Goal: Transaction & Acquisition: Purchase product/service

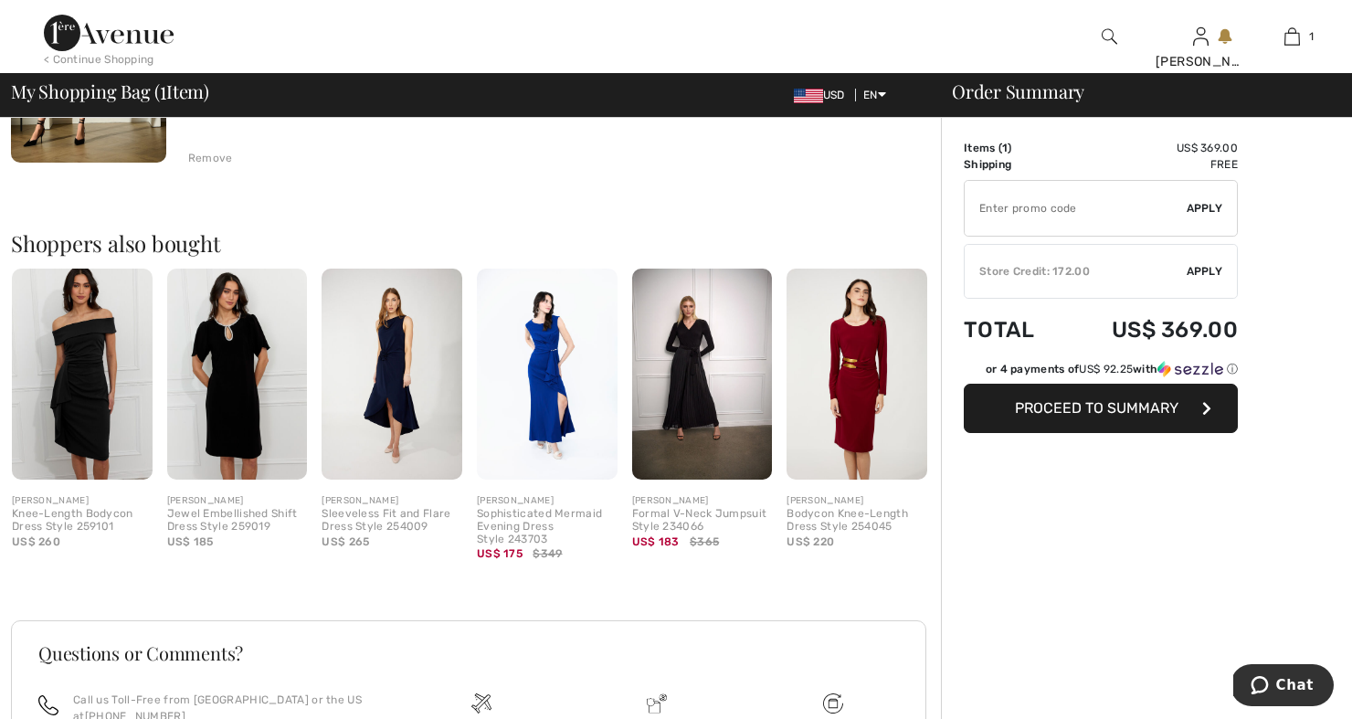
scroll to position [470, 0]
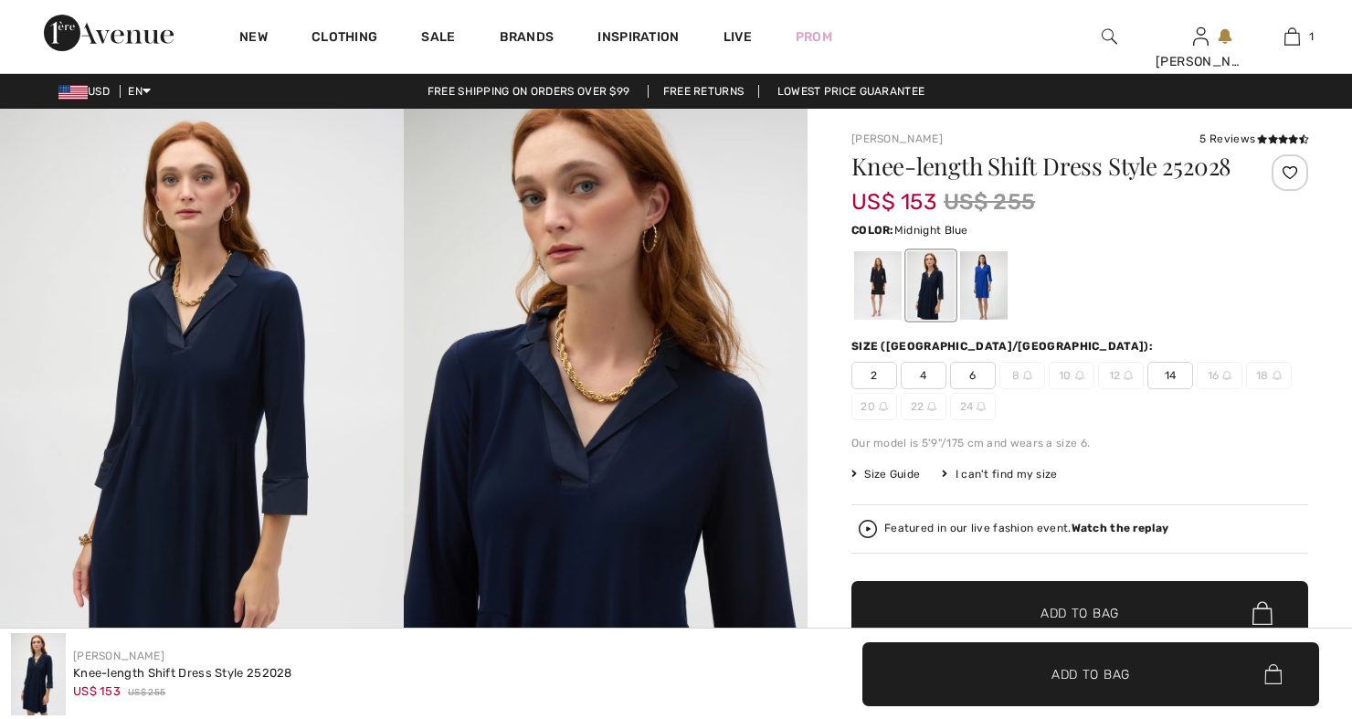
checkbox input "true"
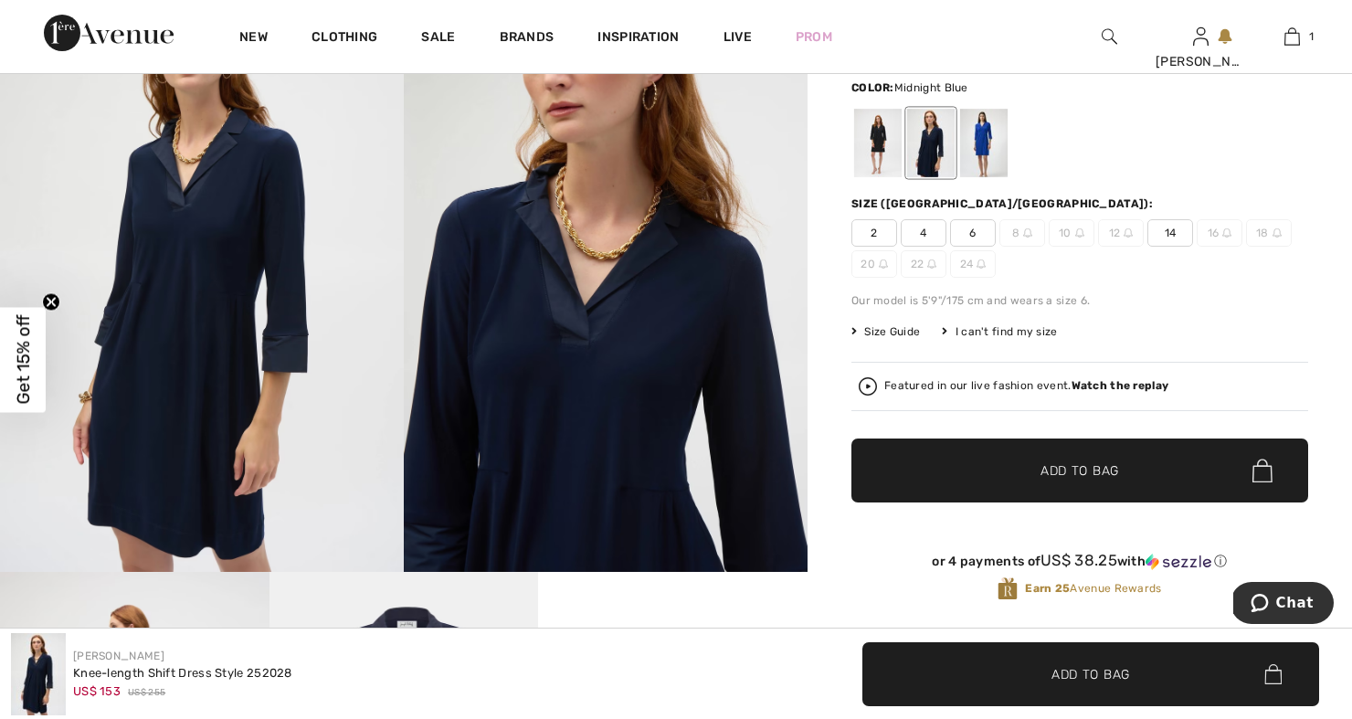
scroll to position [144, 0]
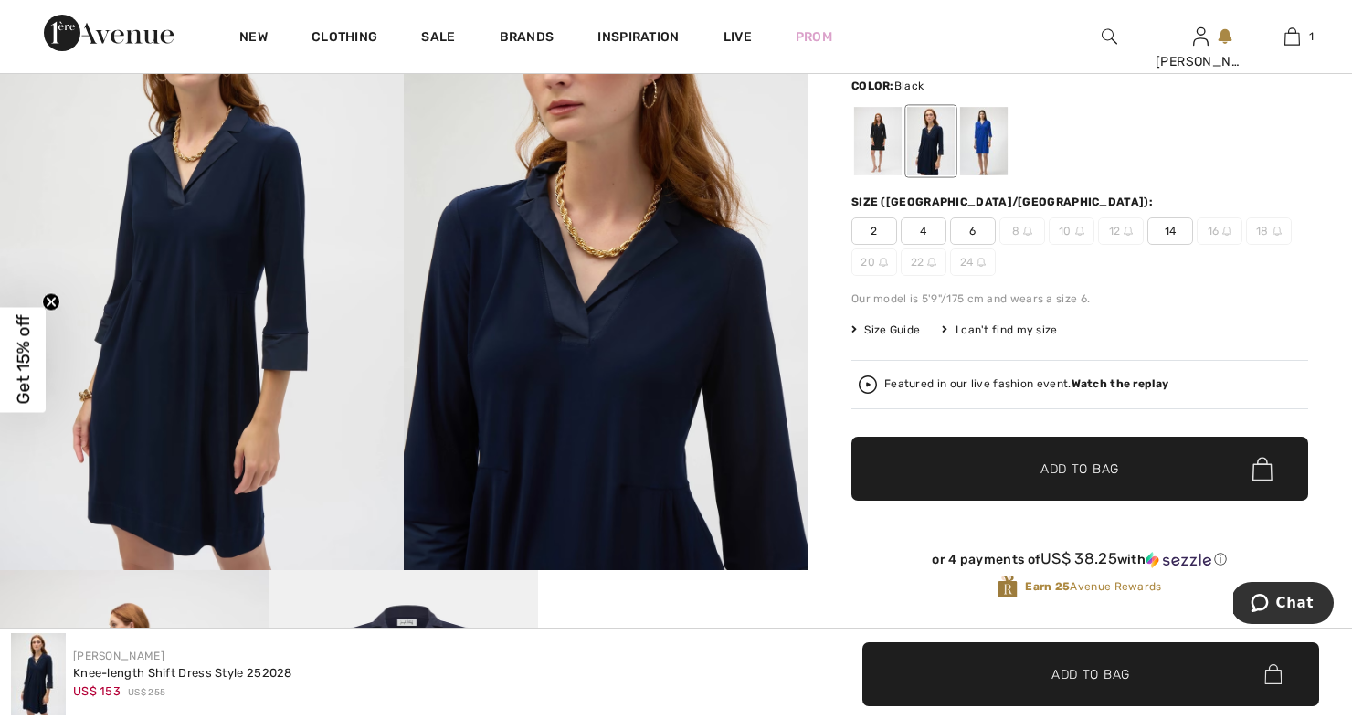
click at [876, 151] on div at bounding box center [878, 141] width 48 height 69
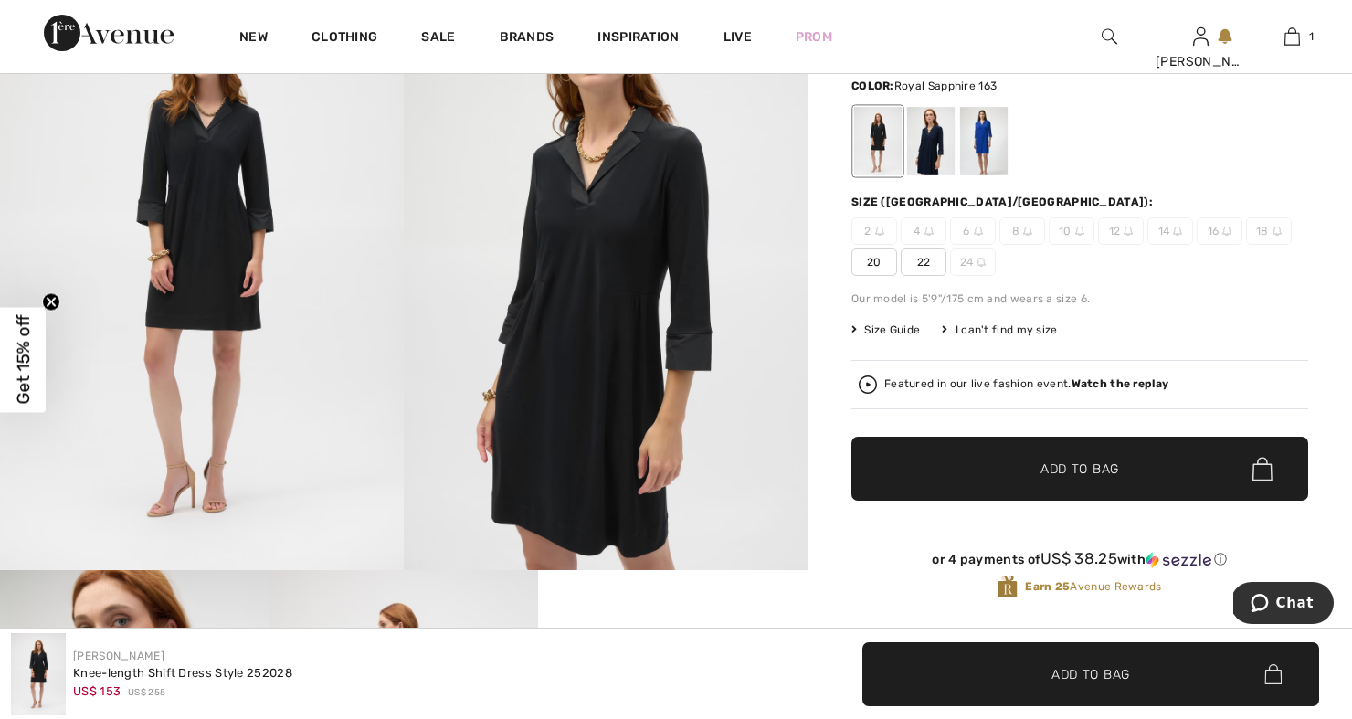
click at [982, 170] on div at bounding box center [984, 141] width 48 height 69
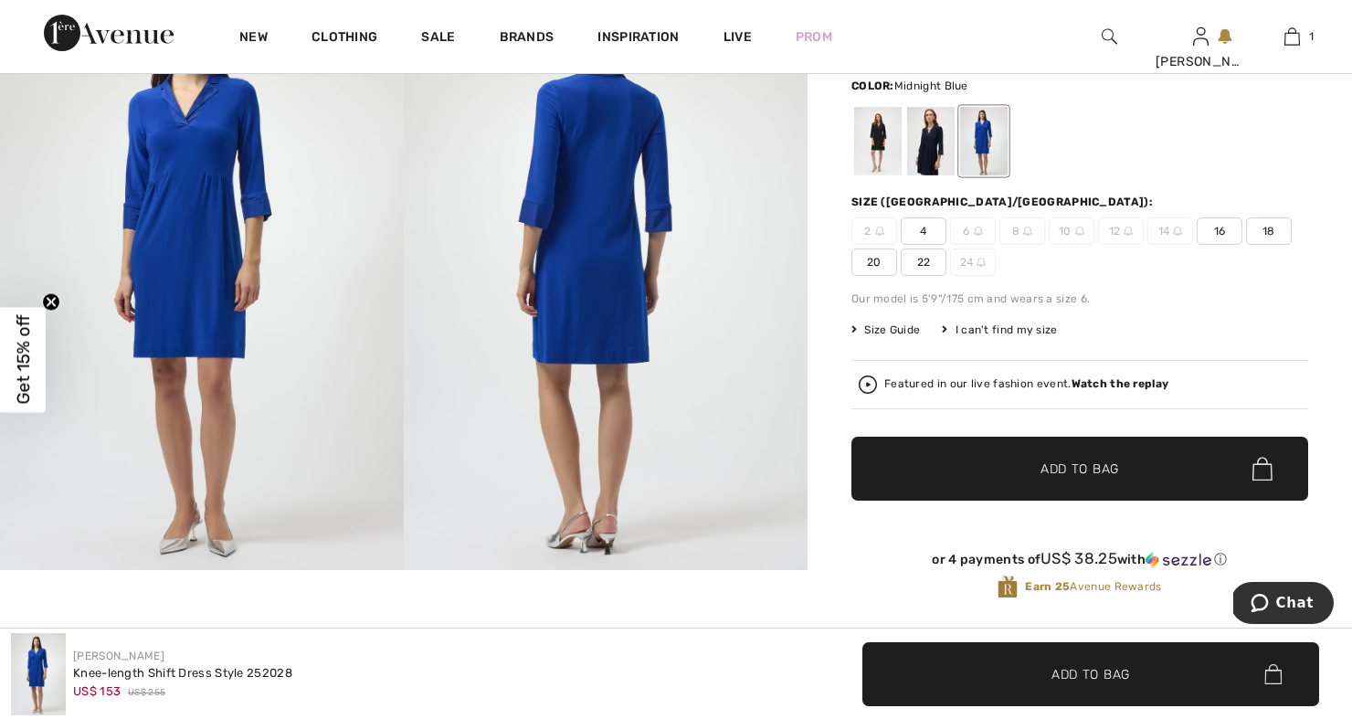
click at [931, 173] on div at bounding box center [931, 141] width 48 height 69
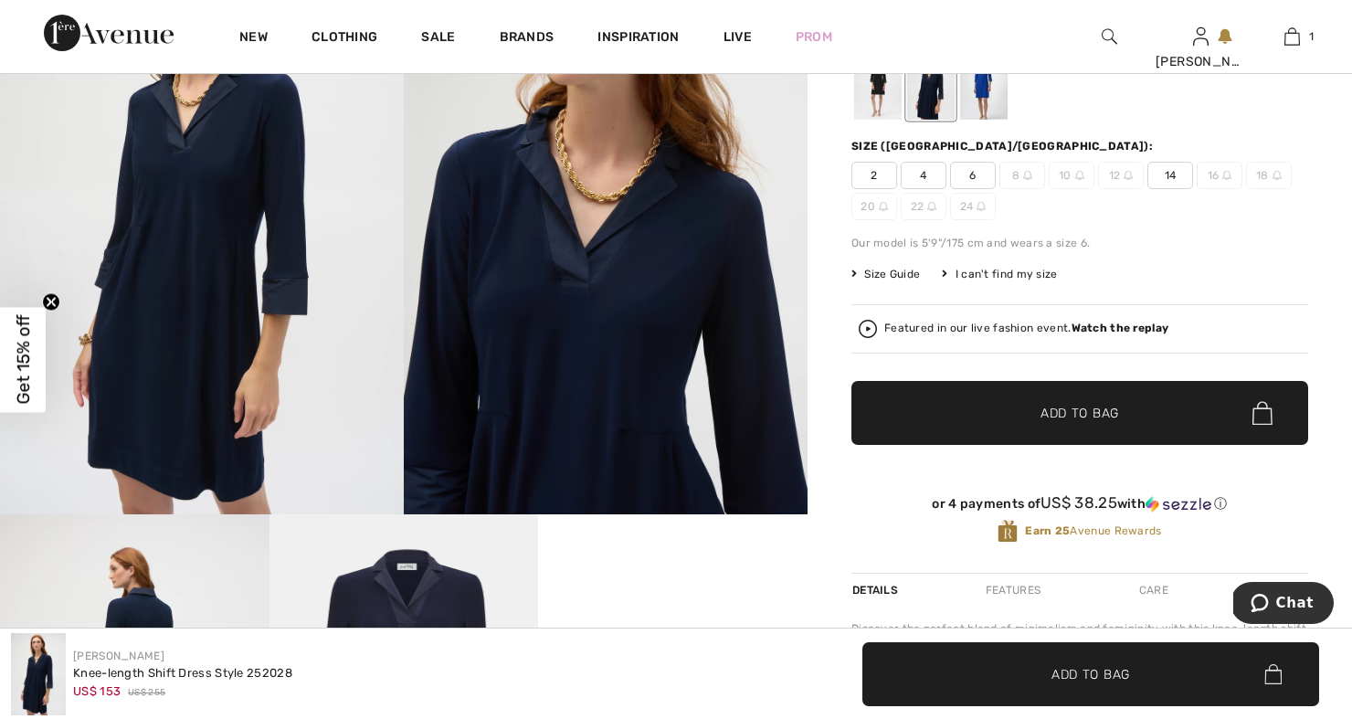
scroll to position [206, 0]
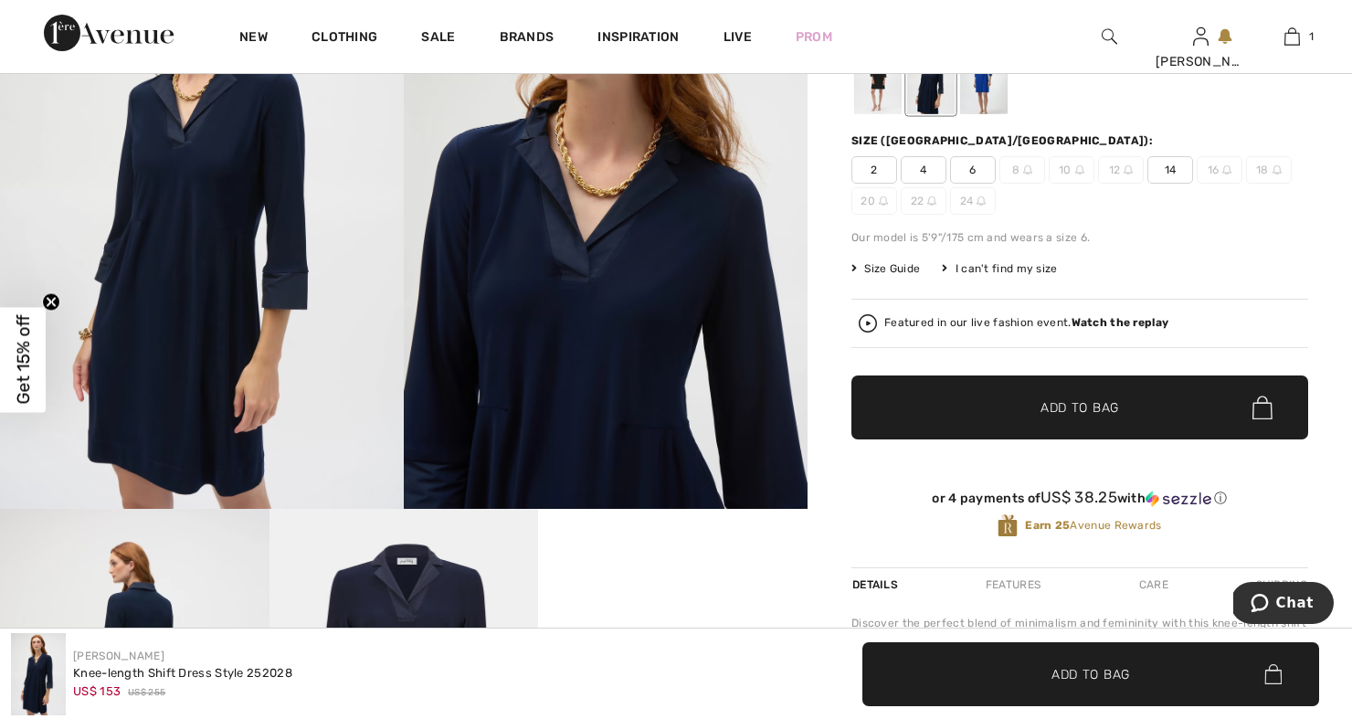
click at [949, 439] on span "✔ Added to Bag Add to Bag" at bounding box center [1079, 407] width 457 height 64
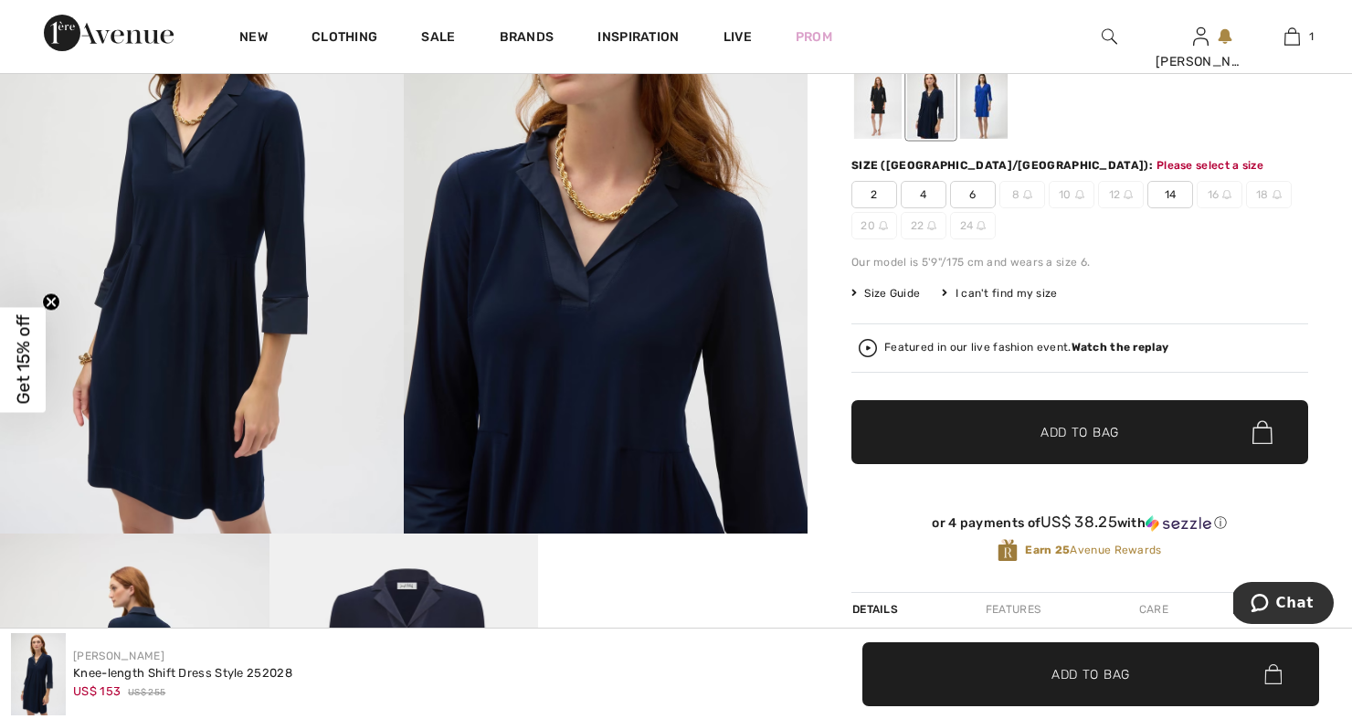
scroll to position [180, 0]
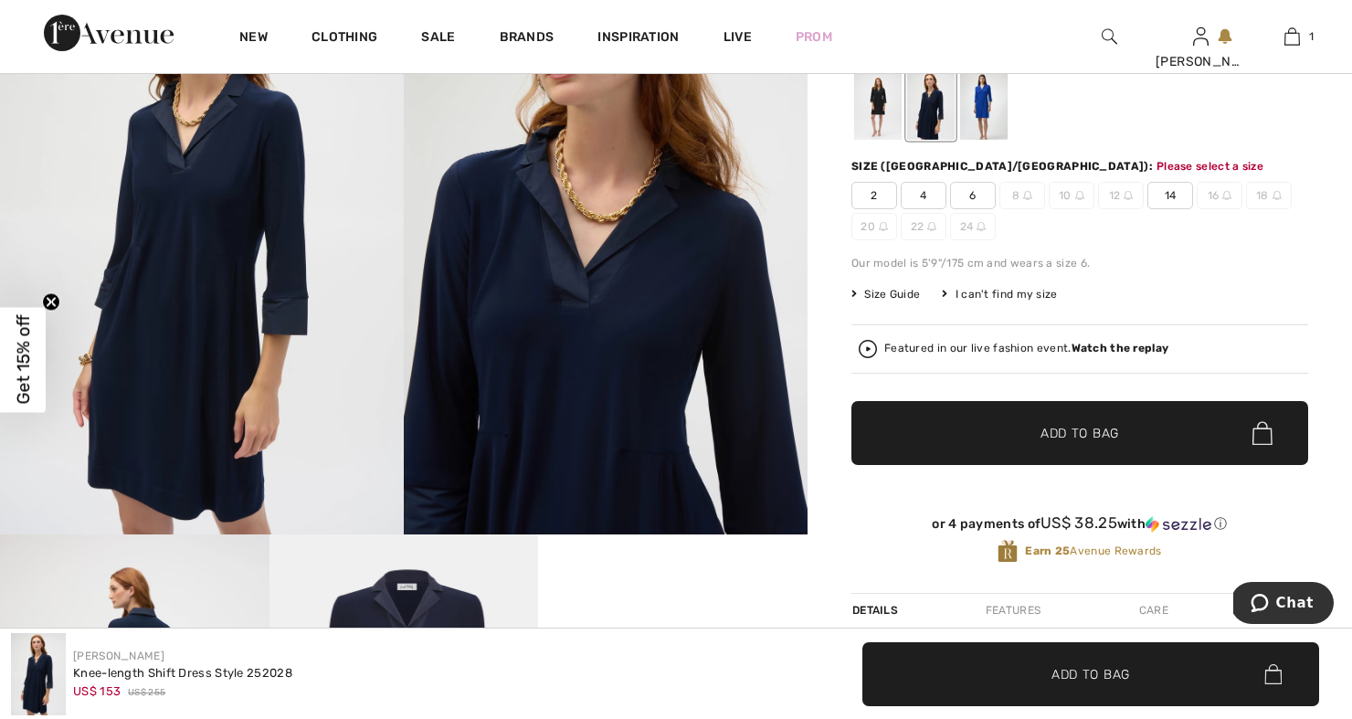
click at [1168, 209] on span "14" at bounding box center [1170, 195] width 46 height 27
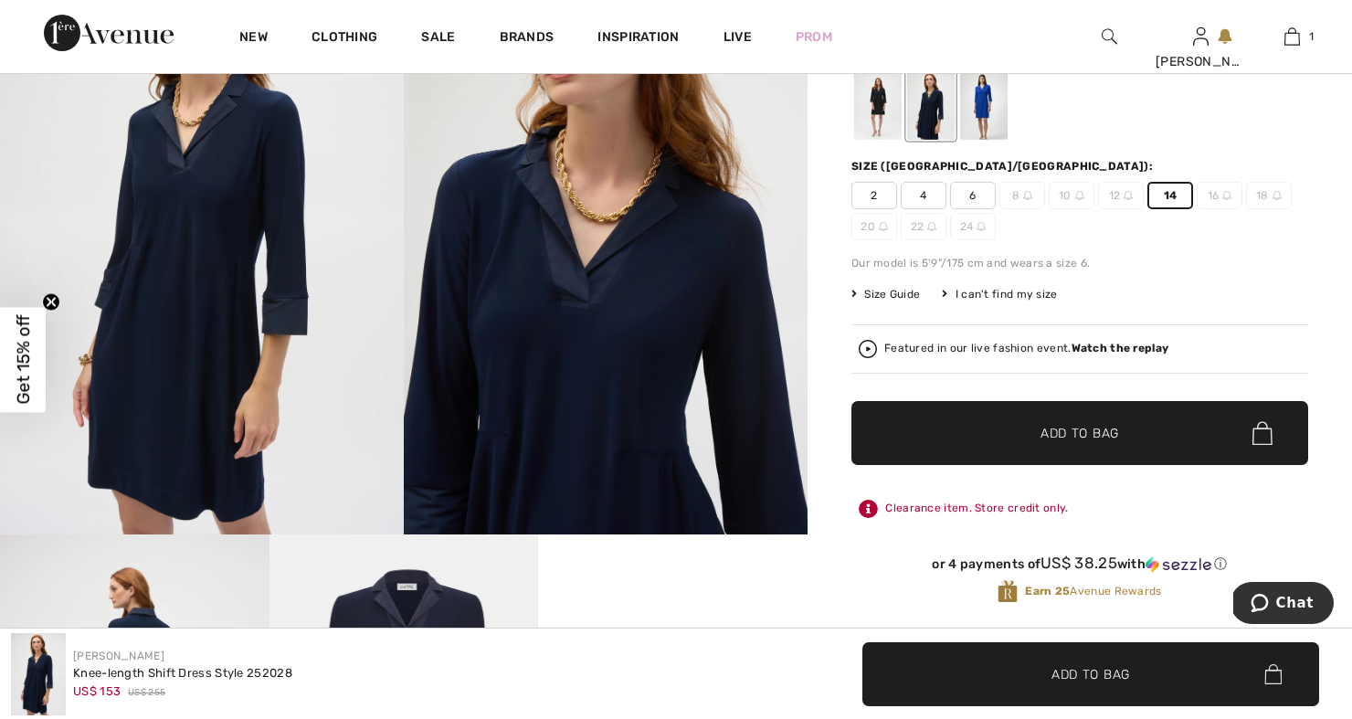
click at [1073, 443] on span "Add to Bag" at bounding box center [1080, 433] width 79 height 19
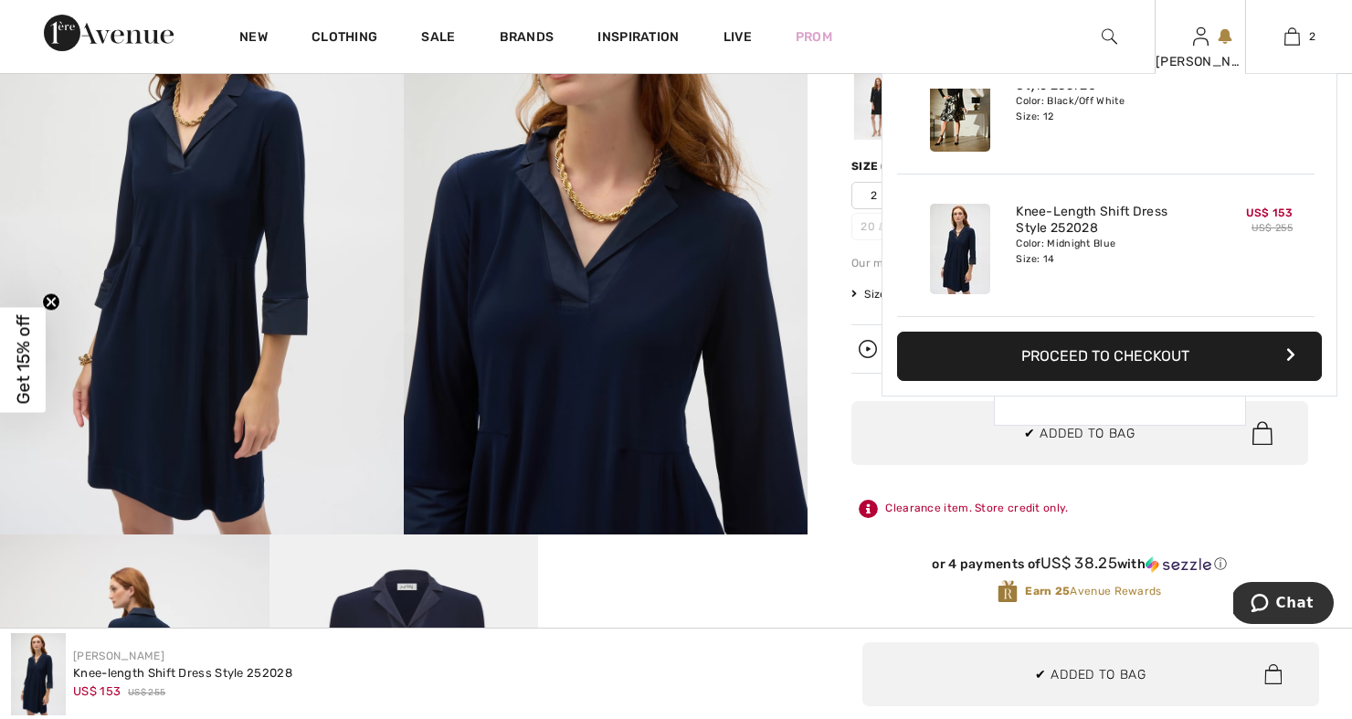
scroll to position [0, 0]
click at [1291, 41] on img at bounding box center [1292, 37] width 16 height 22
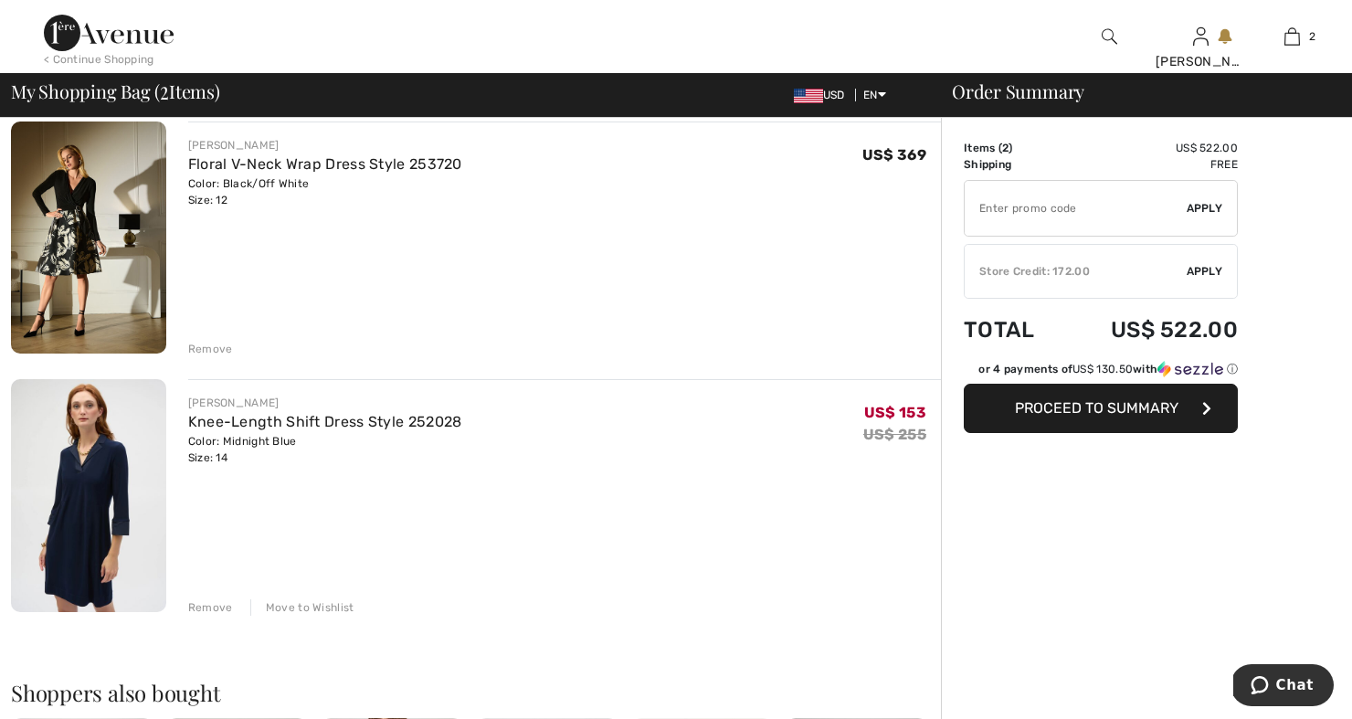
scroll to position [153, 0]
